Goal: Entertainment & Leisure: Consume media (video, audio)

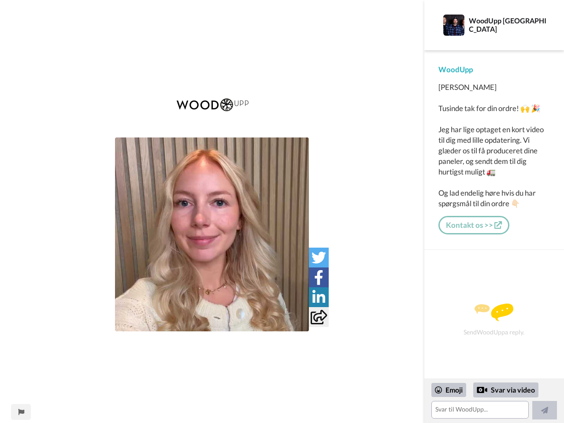
click at [212, 235] on img at bounding box center [212, 235] width 194 height 194
click at [319, 257] on icon at bounding box center [319, 257] width 15 height 15
click at [319, 277] on icon at bounding box center [318, 277] width 9 height 15
click at [319, 297] on icon at bounding box center [319, 297] width 13 height 15
click at [319, 317] on icon at bounding box center [319, 317] width 16 height 15
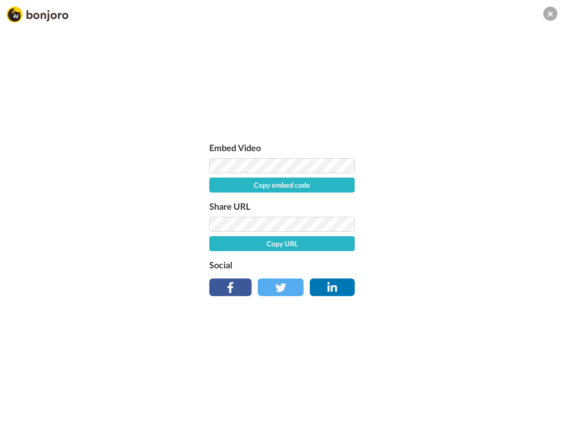
click at [21, 412] on div "Embed Video Copy embed code Share URL Copy URL Social" at bounding box center [282, 259] width 564 height 423
click at [494, 401] on div "Embed Video Copy embed code Share URL Copy URL Social" at bounding box center [282, 259] width 564 height 423
click at [449, 390] on div "Embed Video Copy embed code Share URL Copy URL Social" at bounding box center [282, 259] width 564 height 423
click at [506, 390] on div "Embed Video Copy embed code Share URL Copy URL Social" at bounding box center [282, 259] width 564 height 423
click at [545, 410] on div "Embed Video Copy embed code Share URL Copy URL Social" at bounding box center [282, 259] width 564 height 423
